Goal: Information Seeking & Learning: Learn about a topic

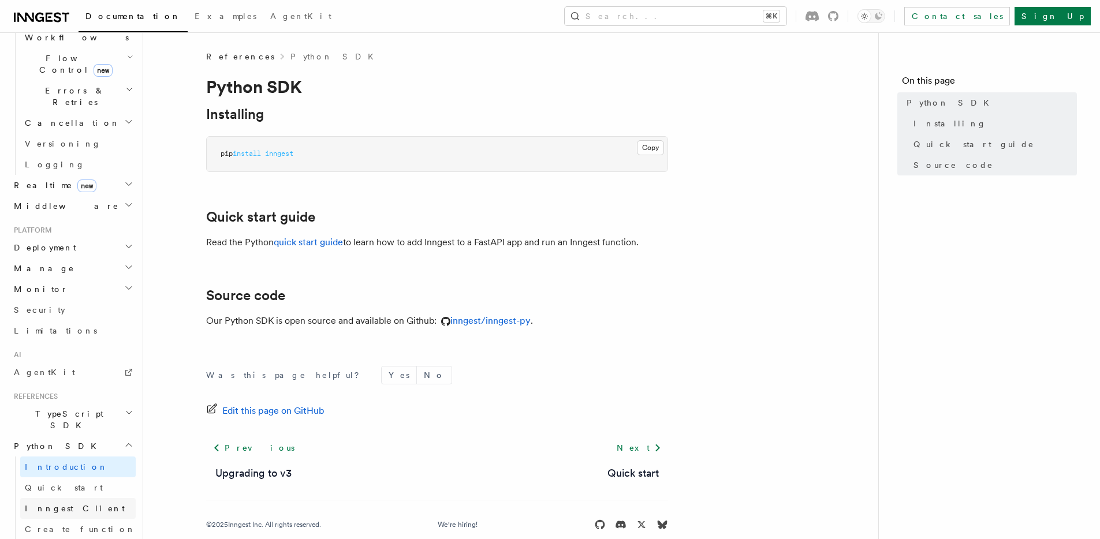
scroll to position [405, 0]
click at [60, 438] on h2 "Python SDK" at bounding box center [72, 448] width 126 height 21
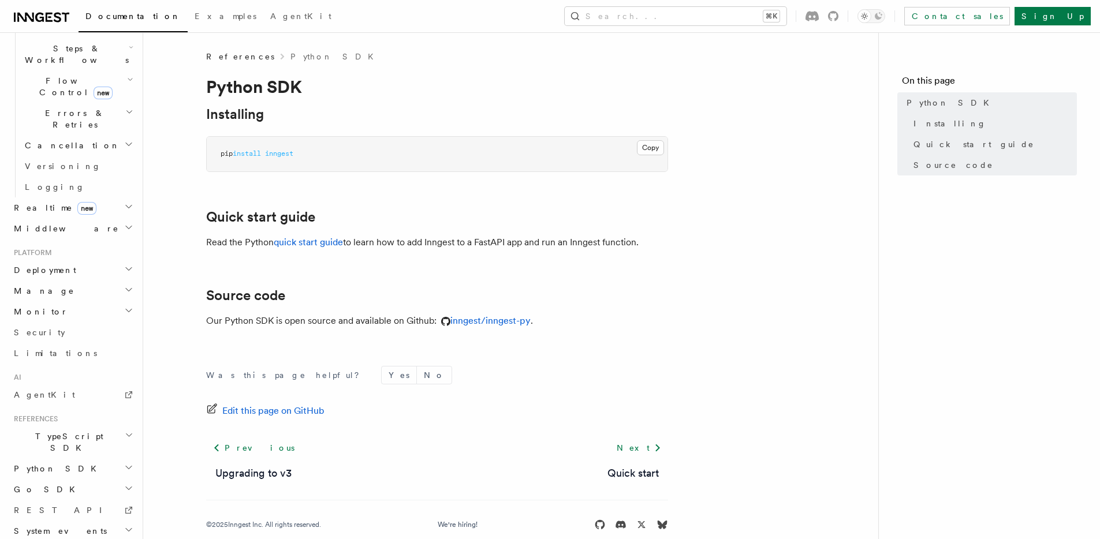
click at [56, 463] on span "Python SDK" at bounding box center [56, 469] width 94 height 12
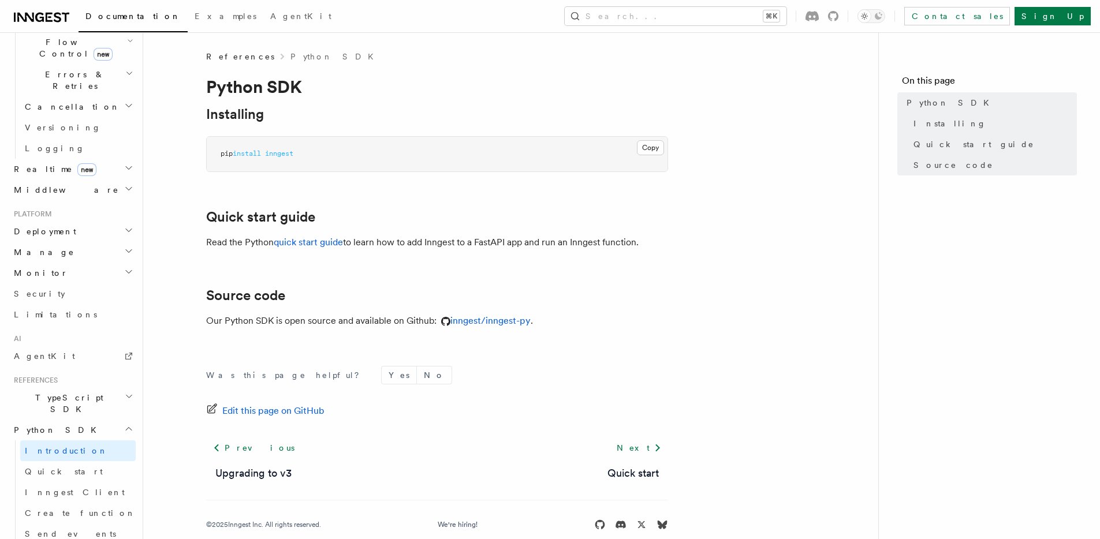
scroll to position [577, 0]
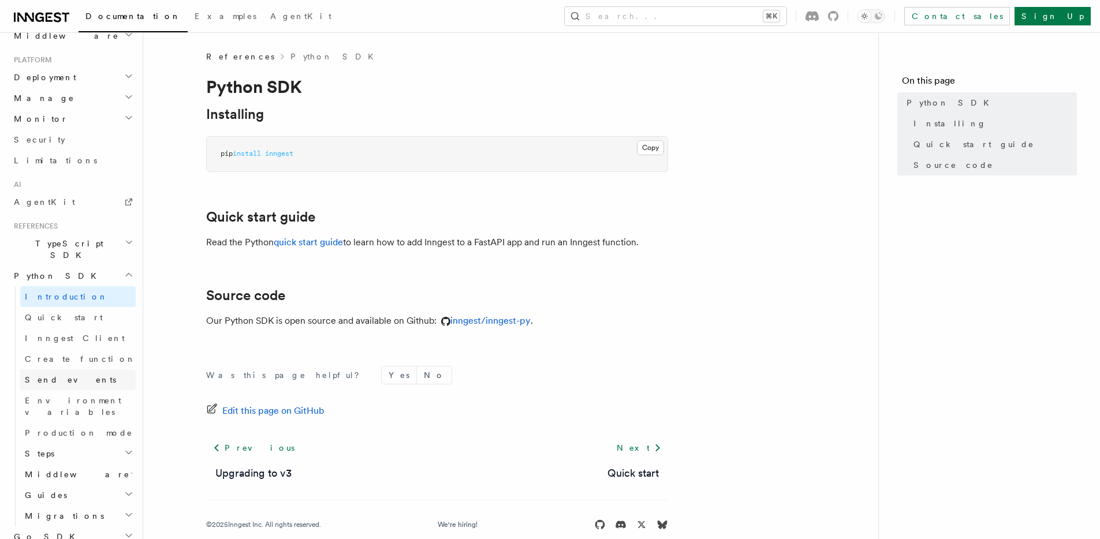
click at [76, 370] on link "Send events" at bounding box center [77, 380] width 115 height 21
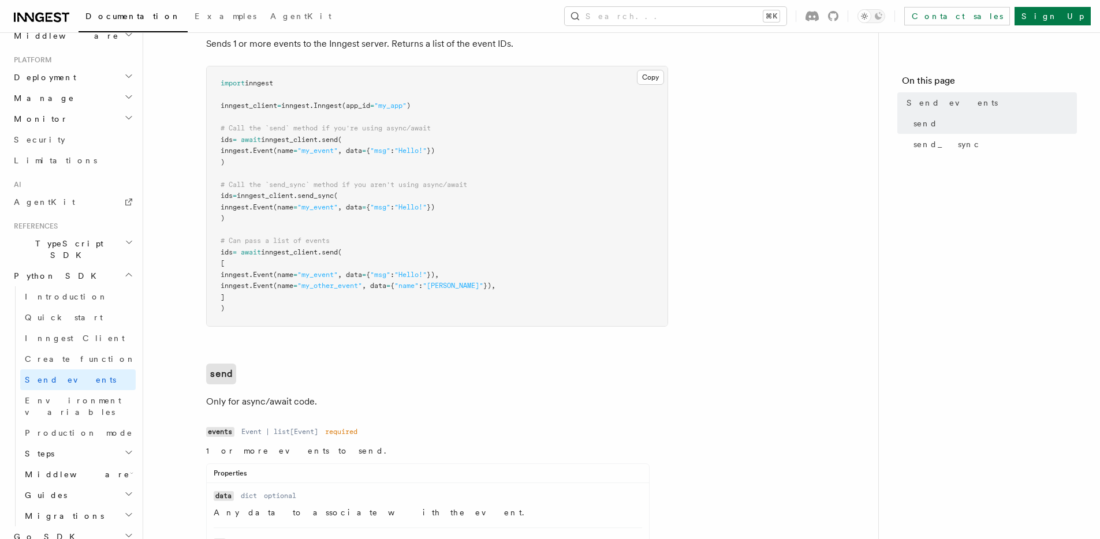
scroll to position [149, 0]
click at [647, 79] on button "Copy Copied" at bounding box center [650, 77] width 27 height 15
click at [91, 286] on link "Introduction" at bounding box center [77, 296] width 115 height 21
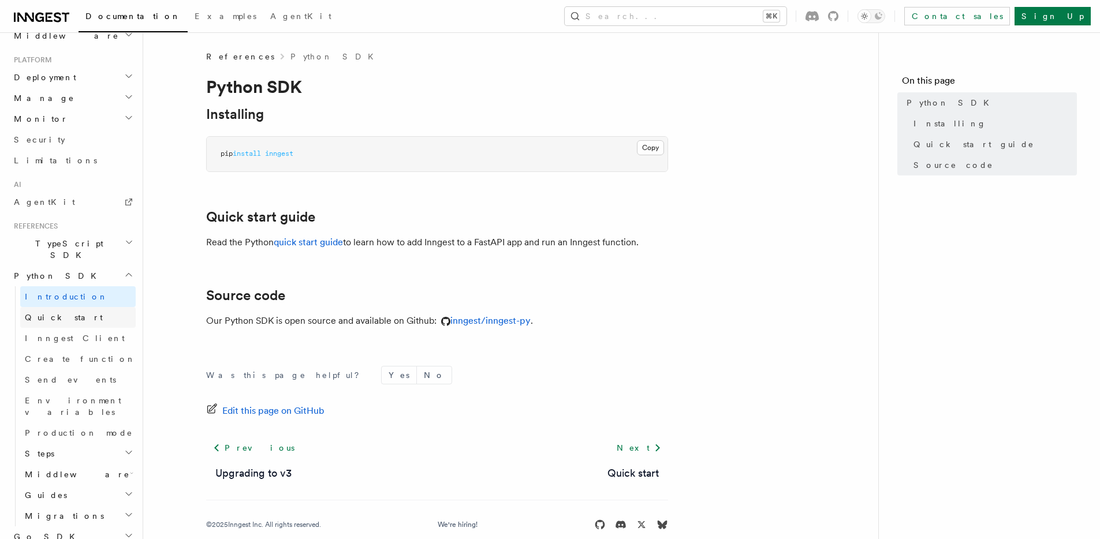
click at [88, 307] on link "Quick start" at bounding box center [77, 317] width 115 height 21
click at [81, 370] on link "Send events" at bounding box center [77, 380] width 115 height 21
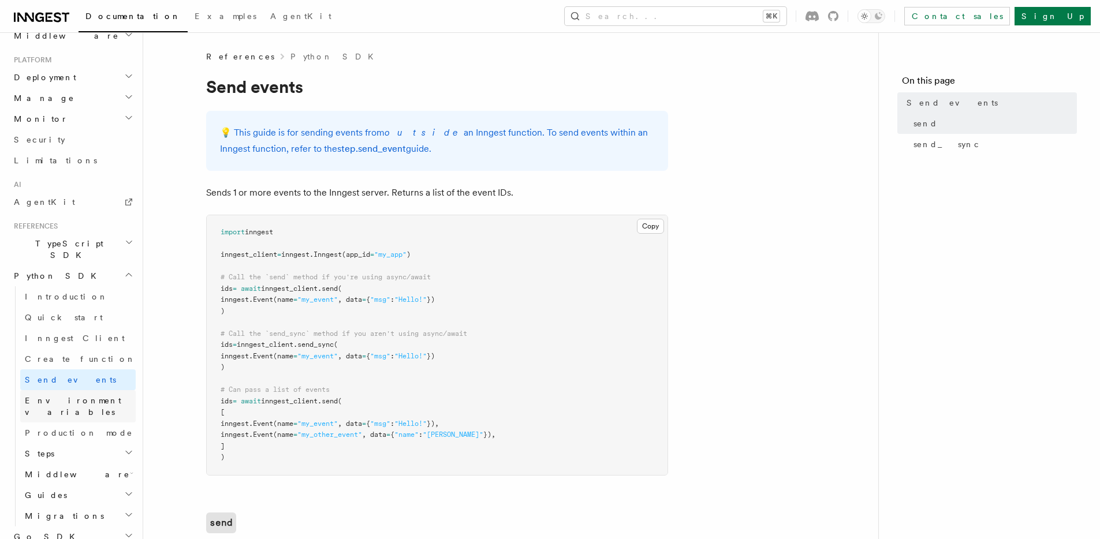
click at [85, 396] on span "Environment variables" at bounding box center [73, 406] width 96 height 21
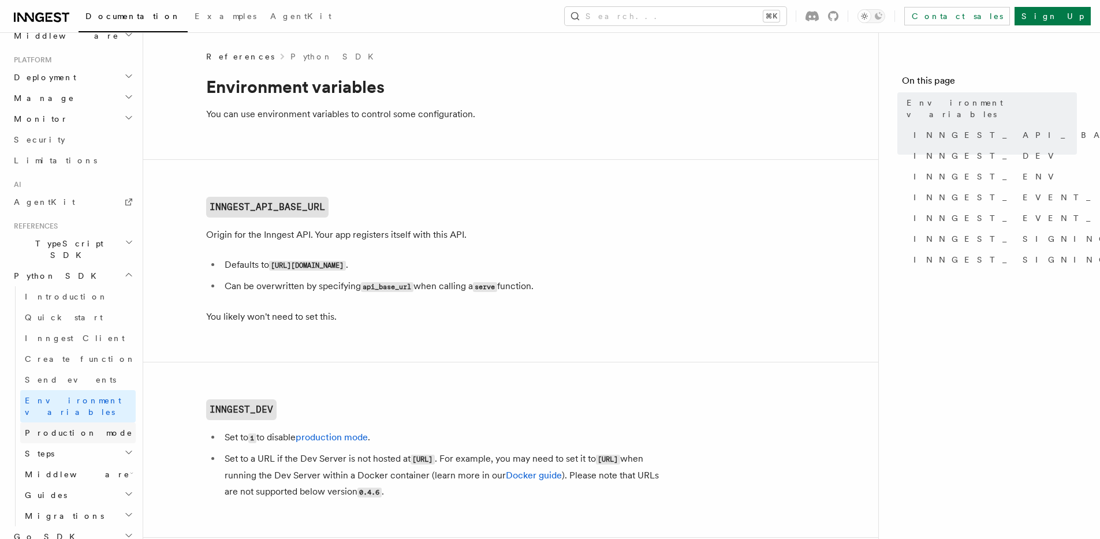
click at [81, 428] on span "Production mode" at bounding box center [79, 432] width 108 height 9
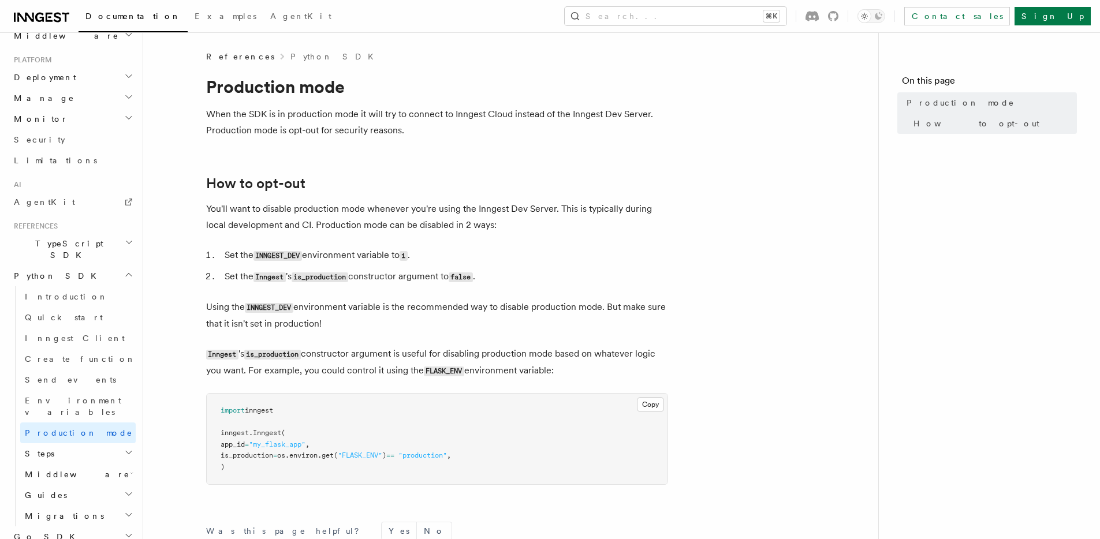
click at [75, 443] on h2 "Steps" at bounding box center [77, 453] width 115 height 21
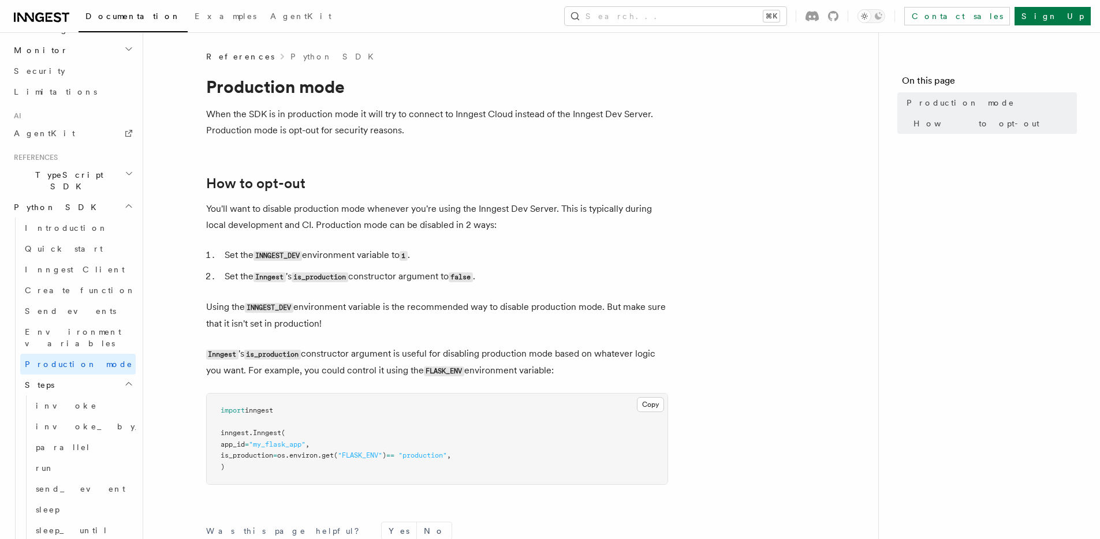
scroll to position [666, 0]
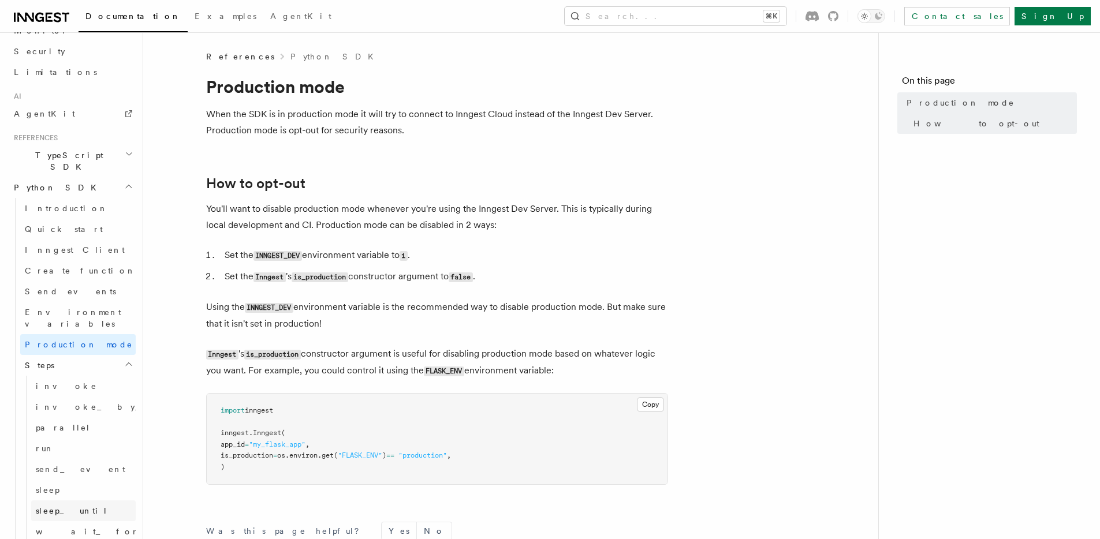
click at [84, 501] on link "sleep_until" at bounding box center [83, 511] width 105 height 21
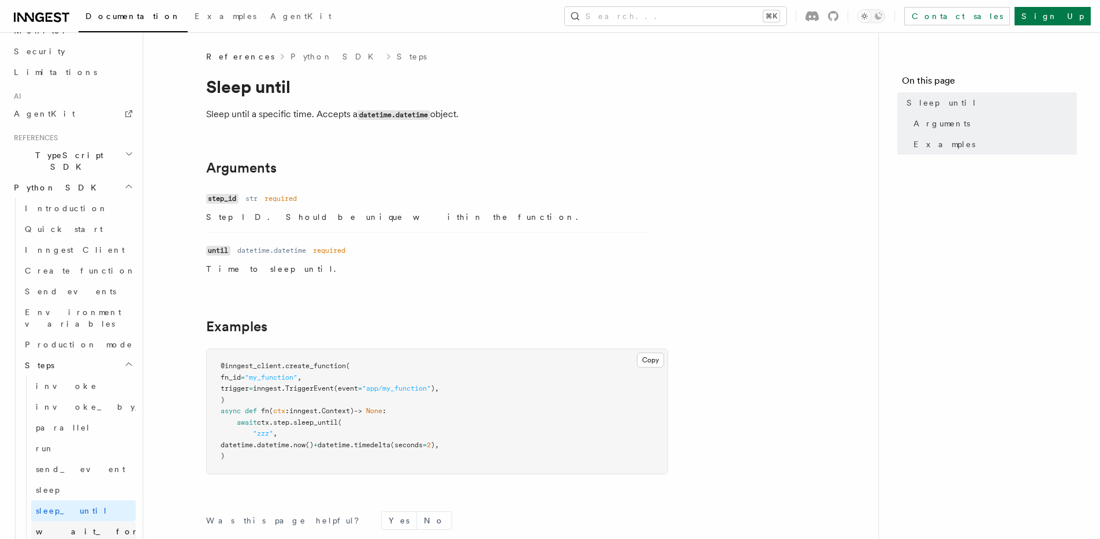
click at [91, 521] on link "wait_for_event" at bounding box center [83, 531] width 105 height 21
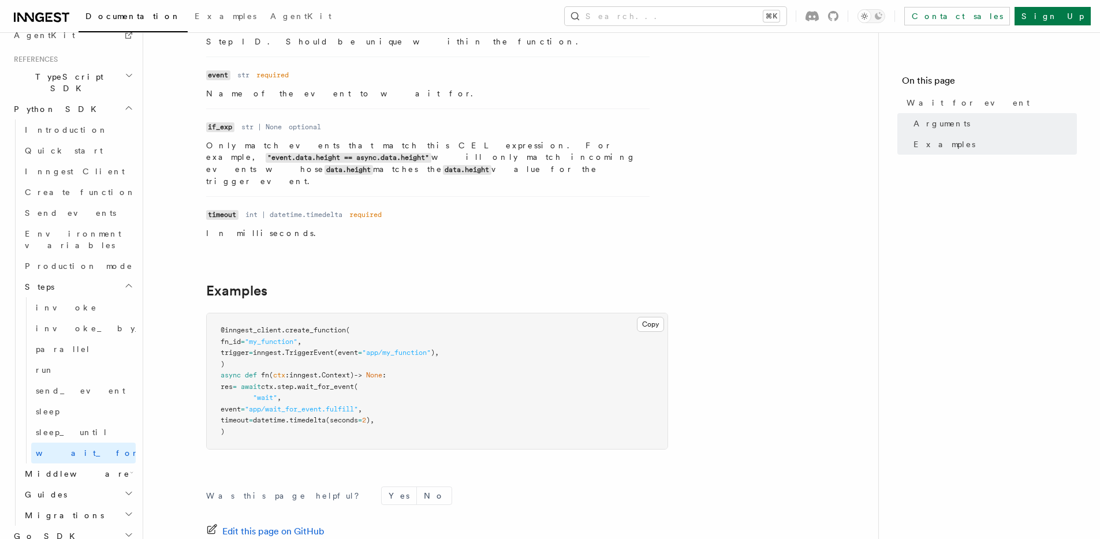
scroll to position [764, 0]
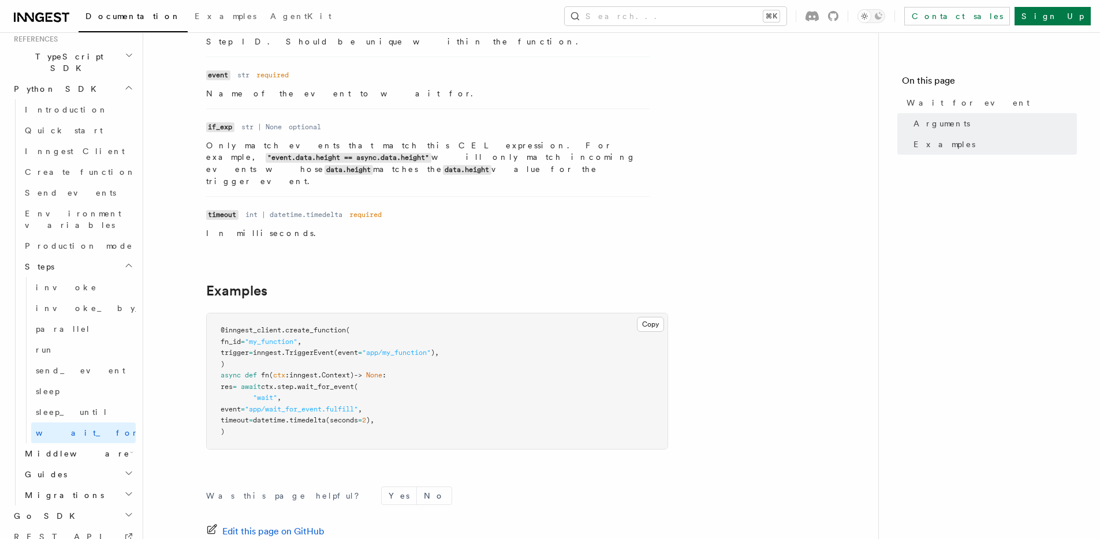
click at [104, 443] on h2 "Middleware" at bounding box center [77, 453] width 115 height 21
click at [85, 506] on h2 "Guides" at bounding box center [77, 516] width 115 height 21
click at [81, 527] on h2 "Migrations" at bounding box center [77, 537] width 115 height 21
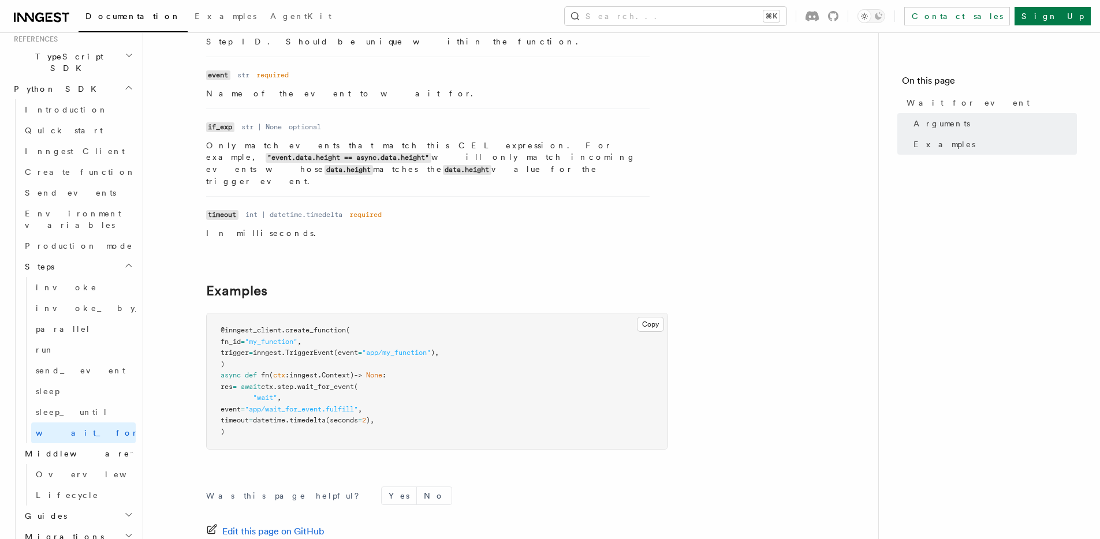
click at [87, 256] on h2 "Steps" at bounding box center [77, 266] width 115 height 21
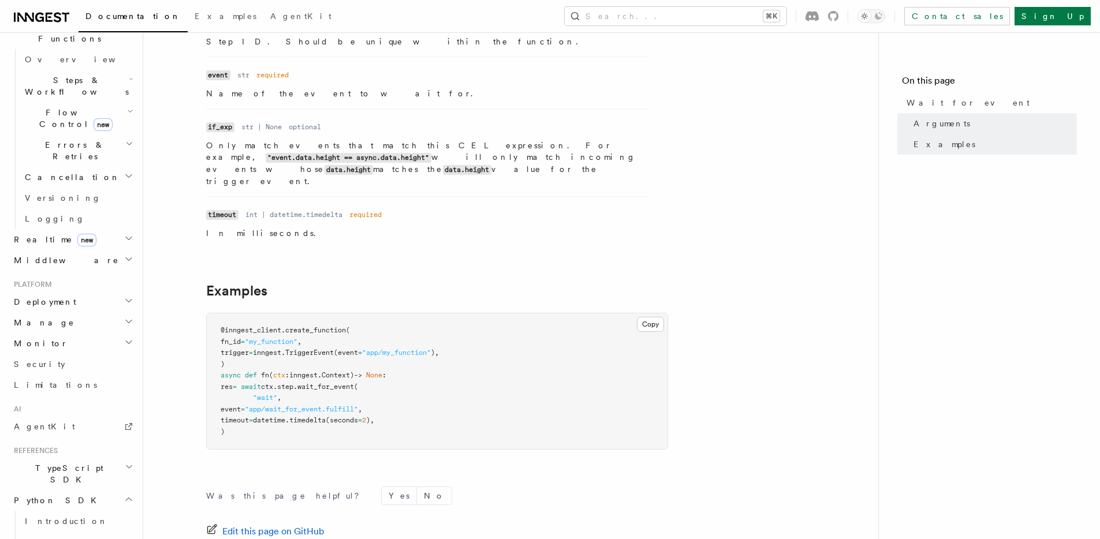
scroll to position [492, 0]
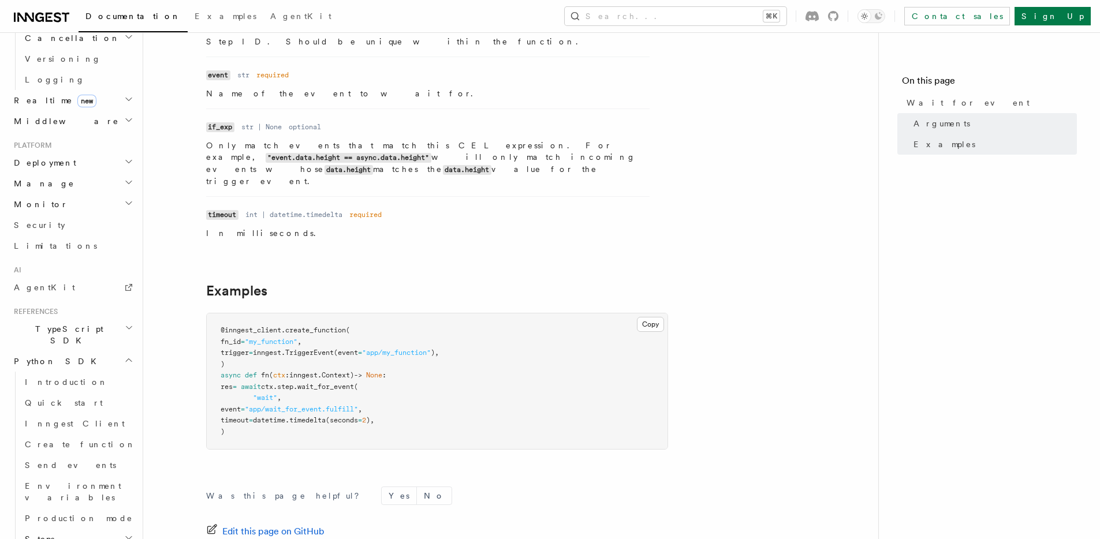
click at [107, 351] on h2 "Python SDK" at bounding box center [72, 361] width 126 height 21
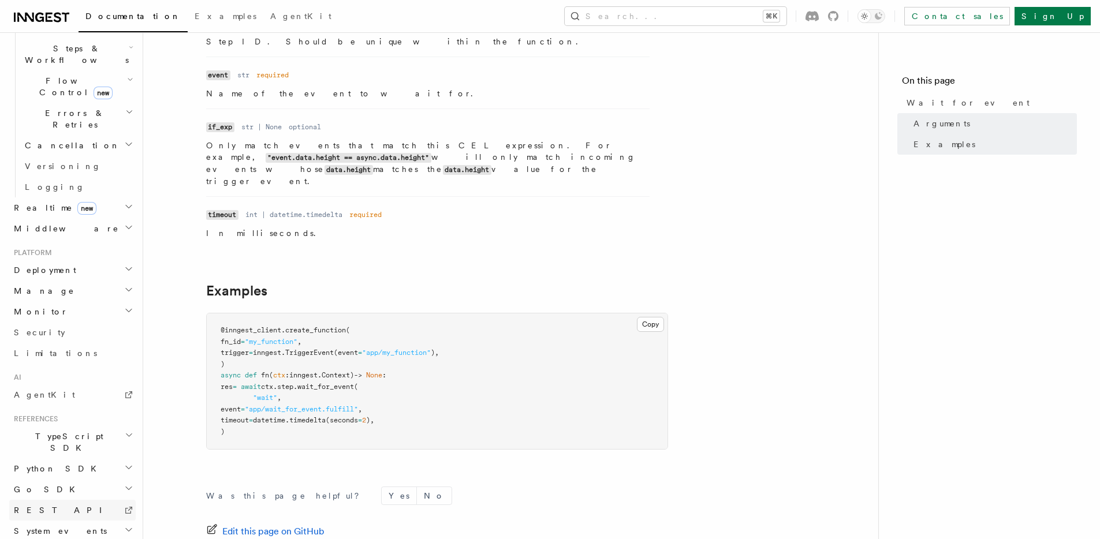
click at [52, 500] on link "REST API" at bounding box center [72, 510] width 126 height 21
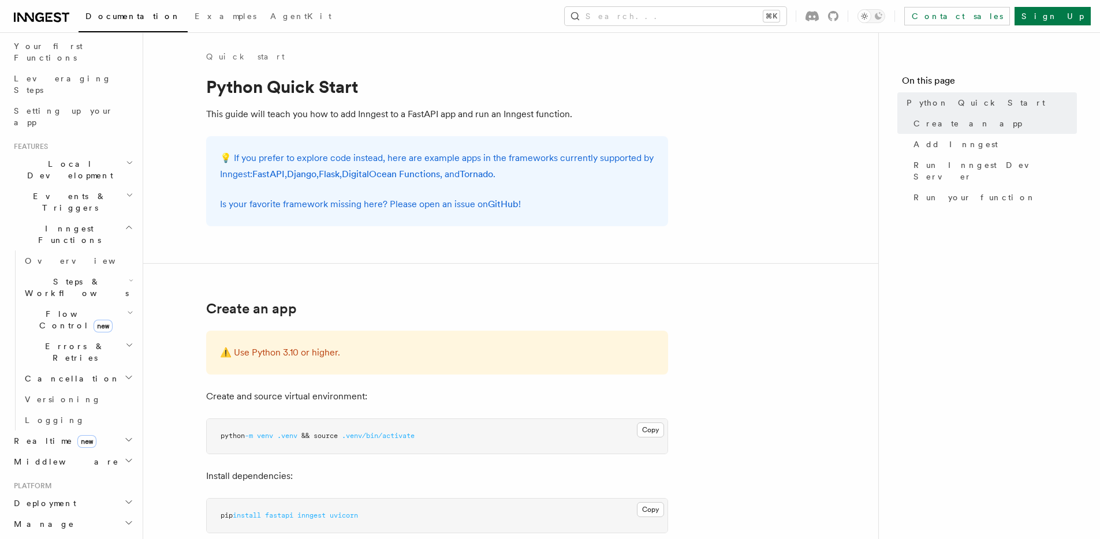
scroll to position [151, 0]
